Goal: Task Accomplishment & Management: Manage account settings

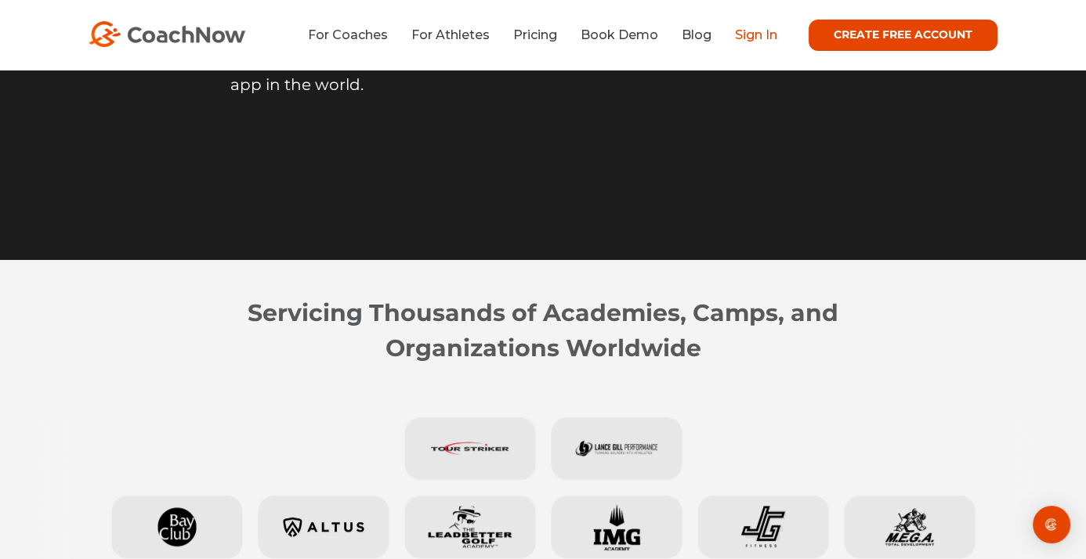
click at [756, 38] on link "Sign In" at bounding box center [756, 34] width 42 height 15
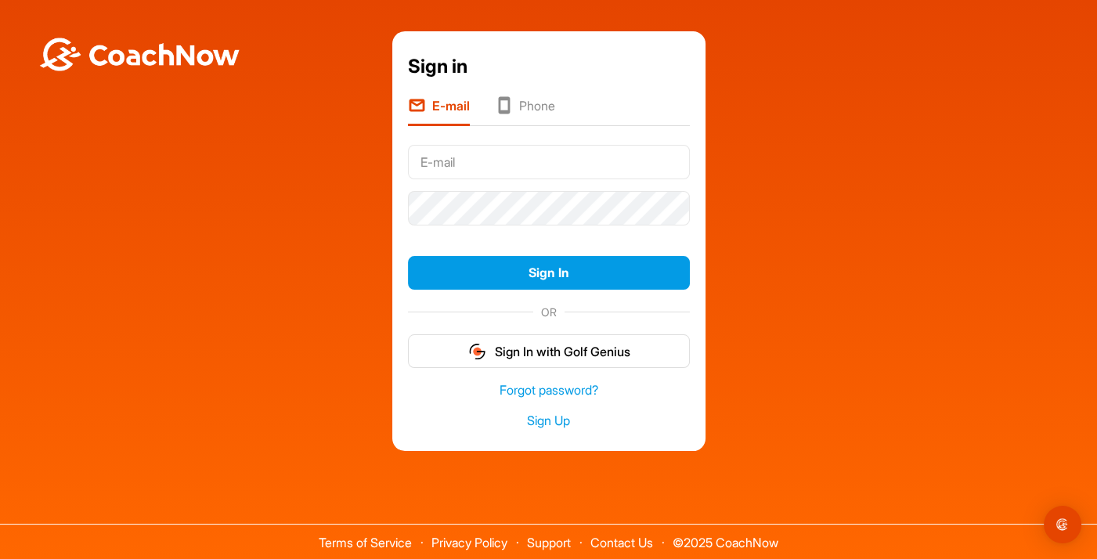
click at [433, 168] on input "text" at bounding box center [549, 162] width 282 height 34
type input "[EMAIL_ADDRESS][DOMAIN_NAME]"
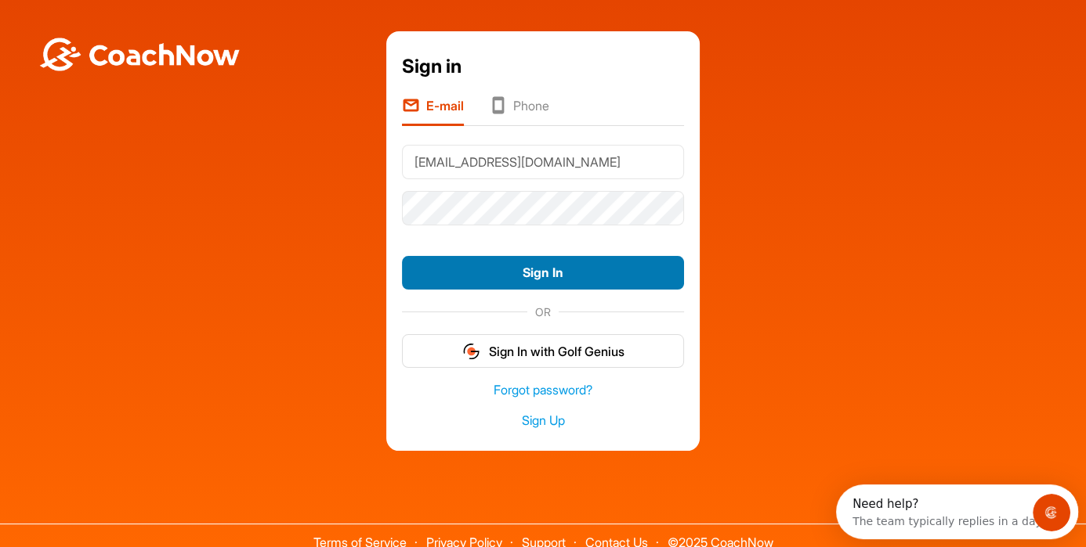
click at [548, 276] on button "Sign In" at bounding box center [543, 273] width 282 height 34
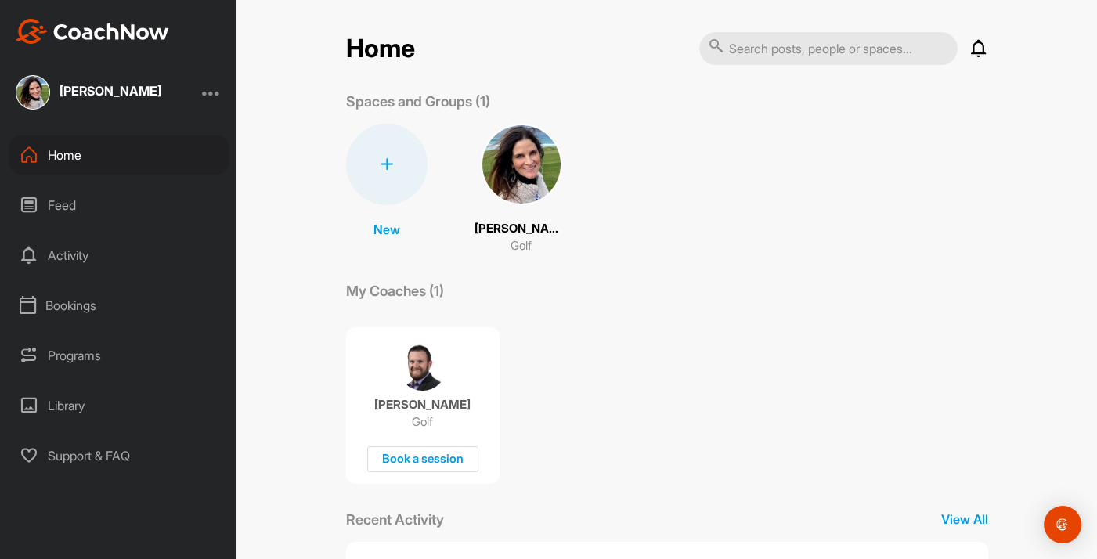
click at [87, 90] on div "[PERSON_NAME]" at bounding box center [111, 91] width 102 height 13
click at [211, 89] on div at bounding box center [211, 92] width 19 height 19
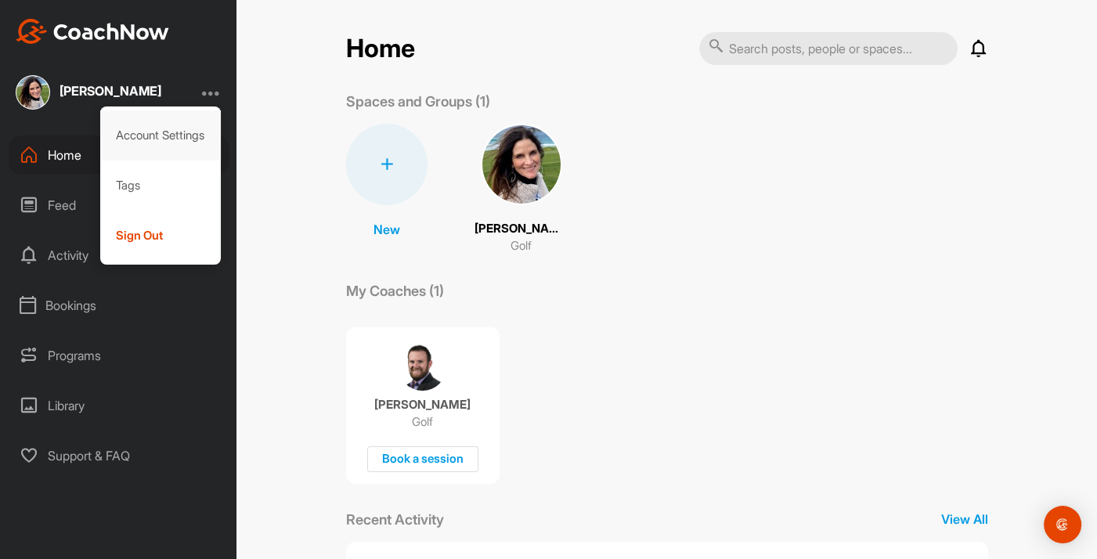
click at [188, 142] on div "Account Settings" at bounding box center [160, 135] width 121 height 50
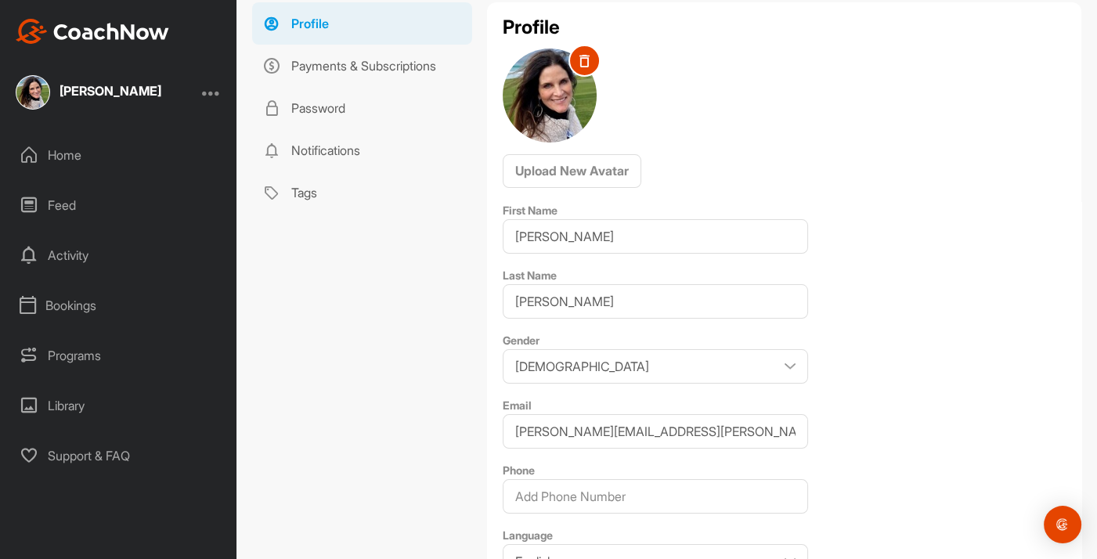
scroll to position [235, 0]
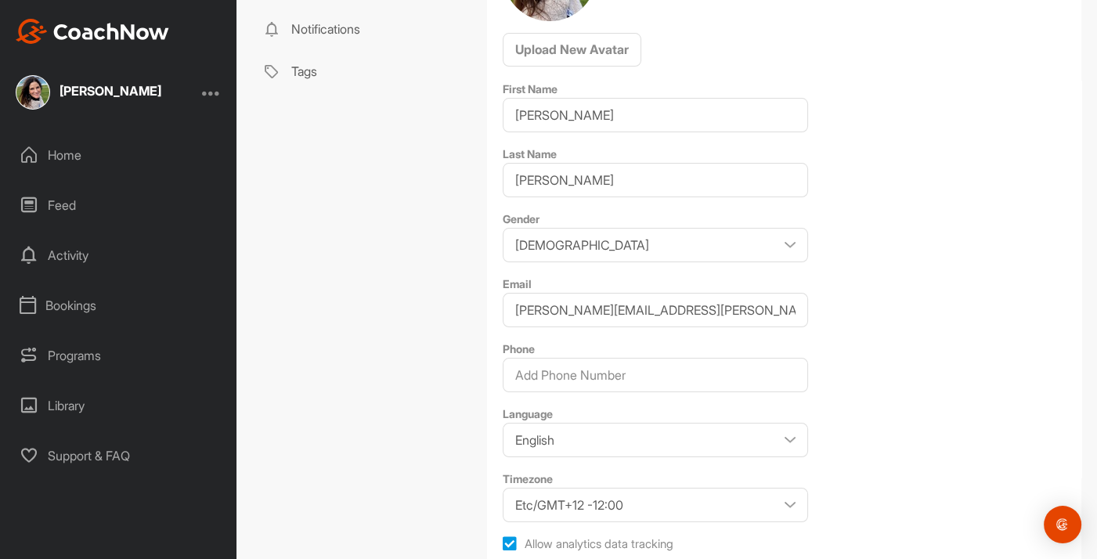
click at [214, 89] on div at bounding box center [211, 92] width 19 height 19
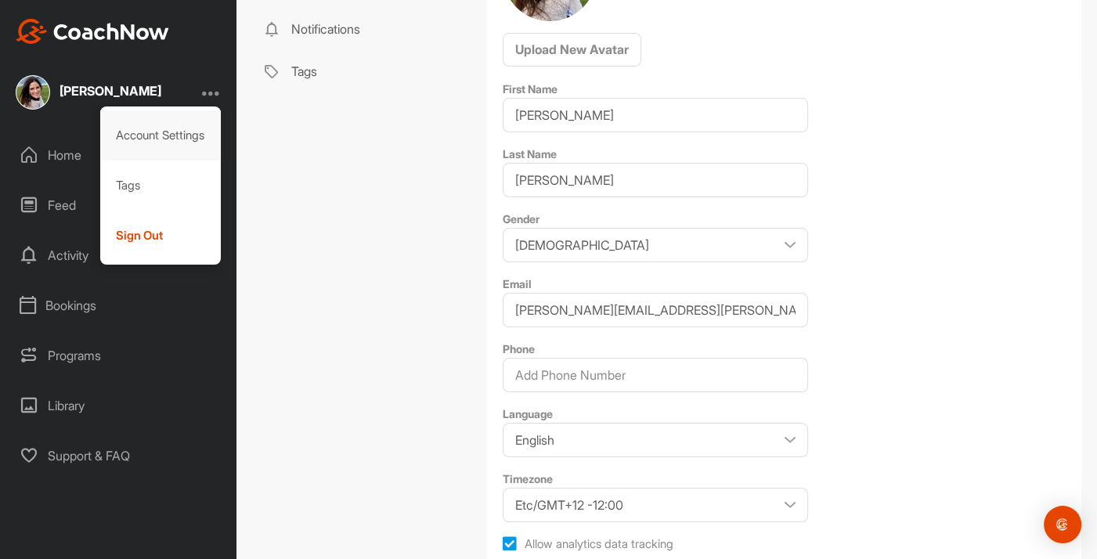
click at [170, 132] on div "Account Settings" at bounding box center [160, 135] width 121 height 50
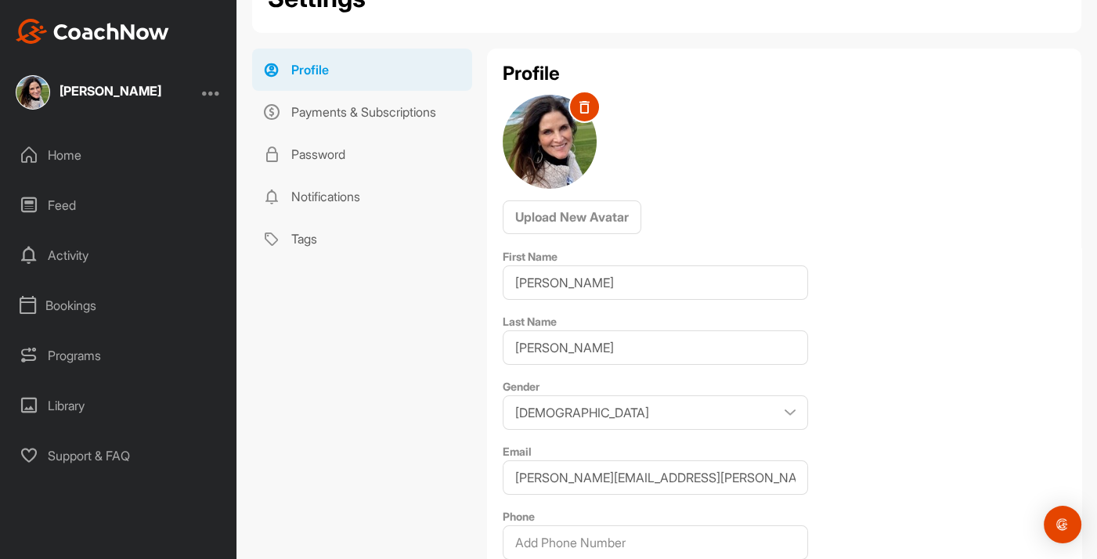
scroll to position [0, 0]
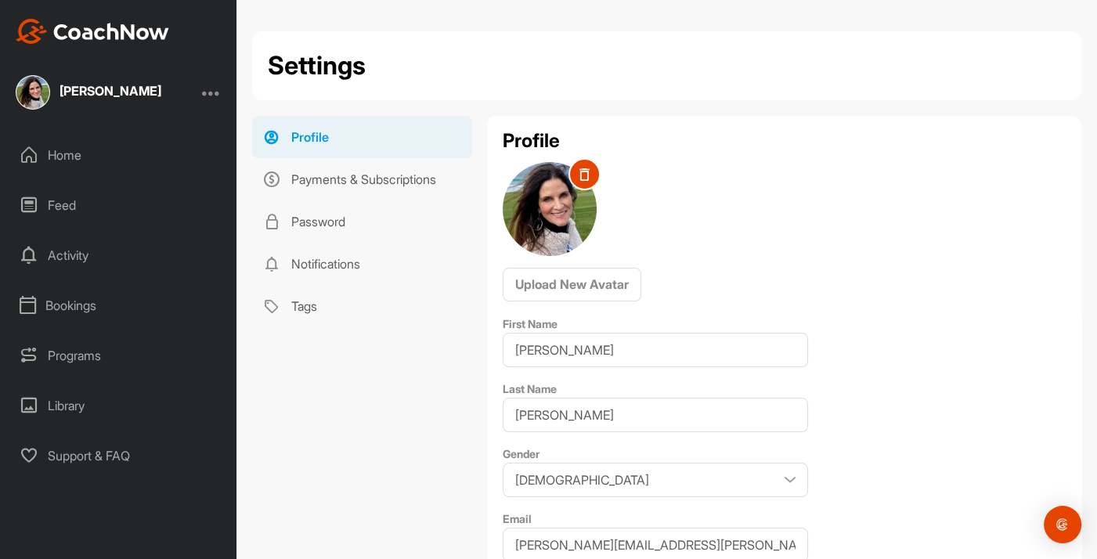
click at [215, 95] on div at bounding box center [211, 92] width 19 height 19
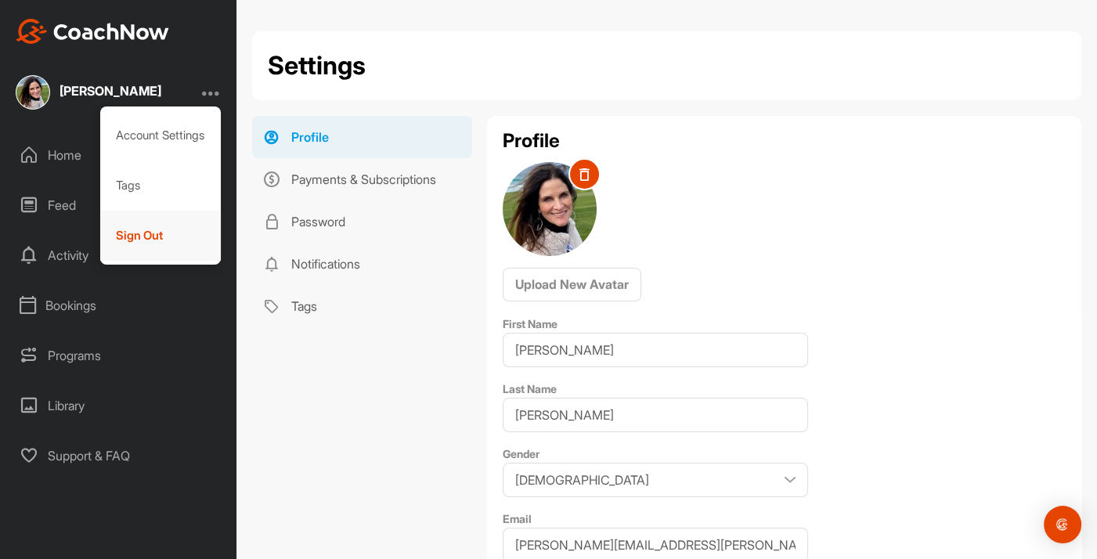
click at [157, 239] on div "Sign Out" at bounding box center [160, 236] width 121 height 50
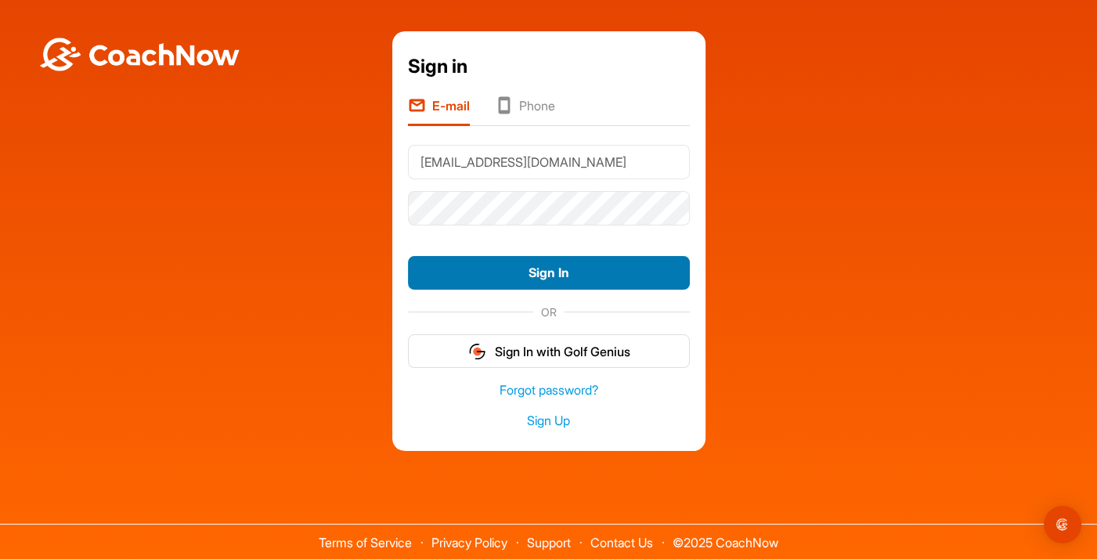
click at [555, 277] on button "Sign In" at bounding box center [549, 273] width 282 height 34
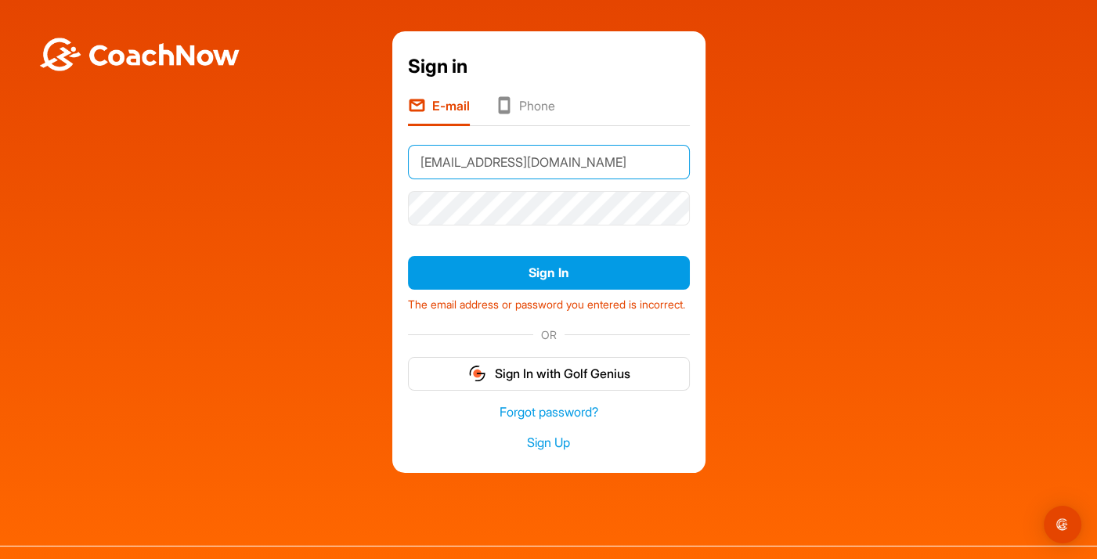
drag, startPoint x: 542, startPoint y: 161, endPoint x: 399, endPoint y: 168, distance: 142.8
click at [399, 168] on div "Sign in E-mail Phone cslonek@ngkf.com Sign In The email address or password you…" at bounding box center [548, 252] width 313 height 442
type input "[PERSON_NAME][EMAIL_ADDRESS][PERSON_NAME][DOMAIN_NAME]"
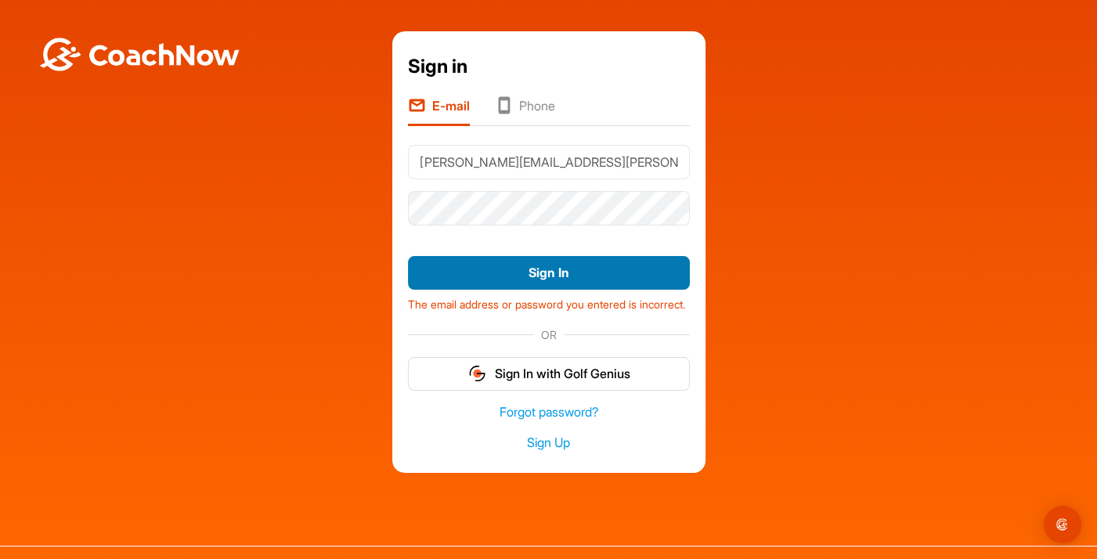
click at [543, 272] on button "Sign In" at bounding box center [549, 273] width 282 height 34
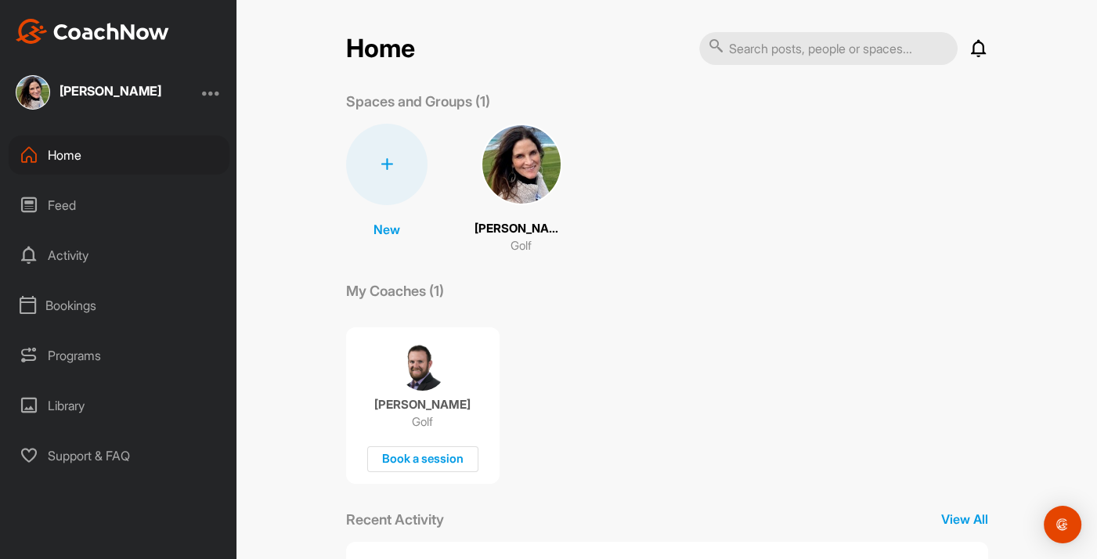
click at [211, 90] on div at bounding box center [211, 92] width 19 height 19
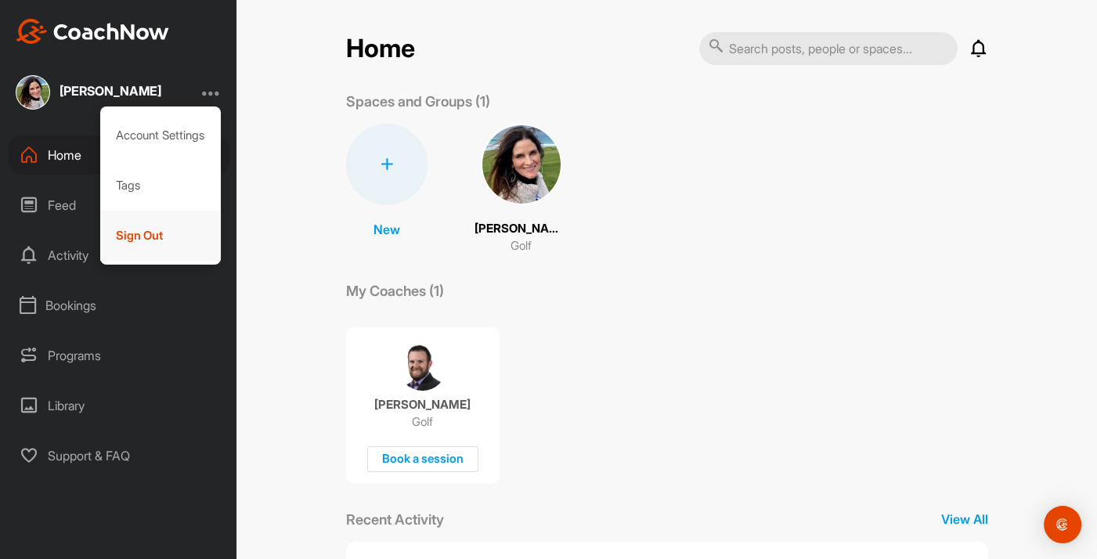
click at [154, 233] on div "Sign Out" at bounding box center [160, 236] width 121 height 50
